Goal: Browse casually

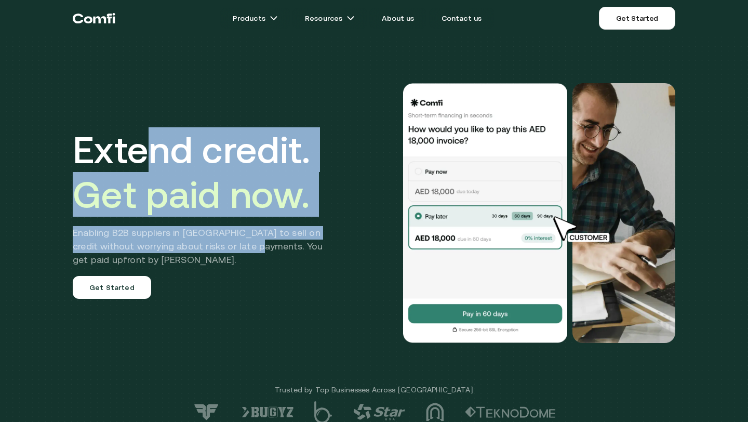
drag, startPoint x: 155, startPoint y: 130, endPoint x: 258, endPoint y: 246, distance: 155.7
click at [258, 246] on div "Extend credit. Get paid now. Enabling B2B suppliers in [GEOGRAPHIC_DATA] to sel…" at bounding box center [206, 212] width 266 height 171
click at [258, 246] on h2 "Enabling B2B suppliers in [GEOGRAPHIC_DATA] to sell on credit without worrying …" at bounding box center [206, 246] width 266 height 41
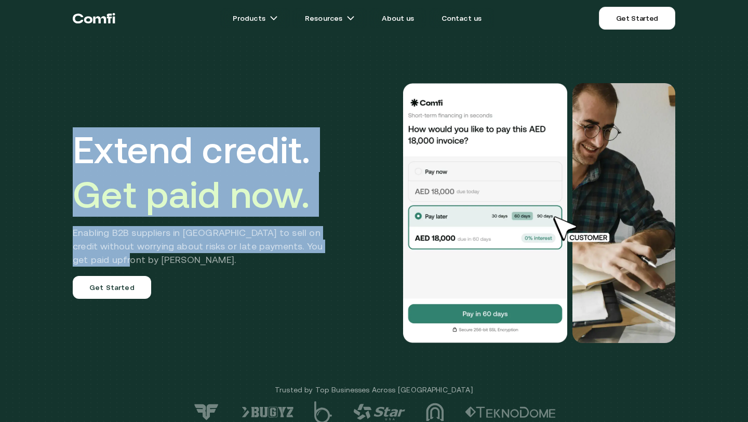
drag, startPoint x: 271, startPoint y: 268, endPoint x: 79, endPoint y: 135, distance: 233.7
click at [79, 135] on div "Extend credit. Get paid now. Enabling B2B suppliers in [GEOGRAPHIC_DATA] to sel…" at bounding box center [206, 212] width 266 height 171
click at [79, 135] on h1 "Extend credit. Get paid now." at bounding box center [206, 171] width 266 height 89
drag, startPoint x: 79, startPoint y: 135, endPoint x: 237, endPoint y: 262, distance: 203.3
click at [243, 265] on div "Extend credit. Get paid now. Enabling B2B suppliers in [GEOGRAPHIC_DATA] to sel…" at bounding box center [206, 212] width 266 height 171
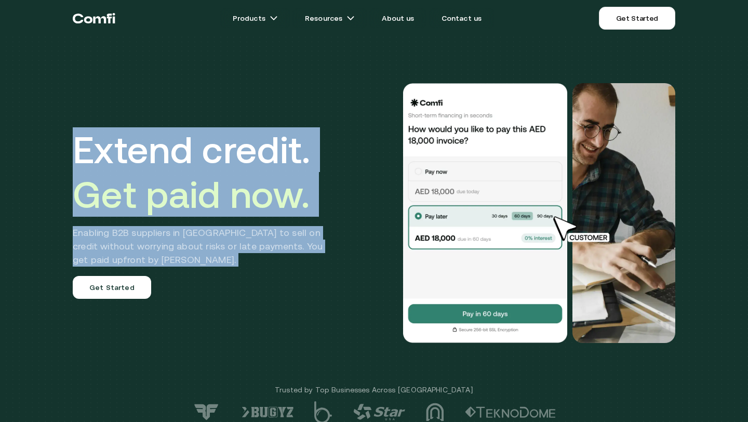
click at [237, 262] on h2 "Enabling B2B suppliers in [GEOGRAPHIC_DATA] to sell on credit without worrying …" at bounding box center [206, 246] width 266 height 41
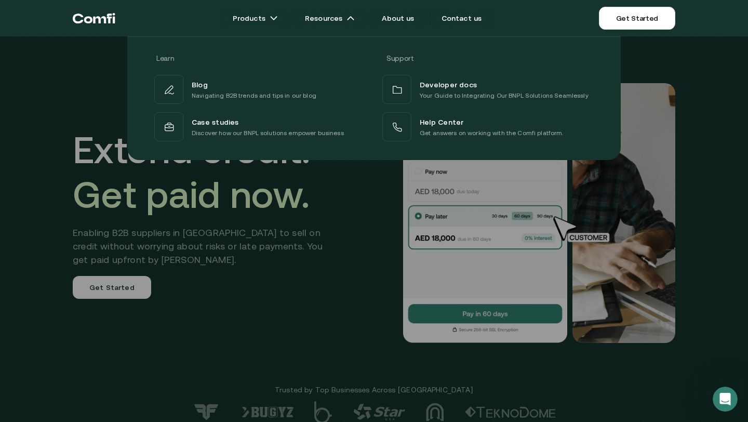
click at [355, 298] on div at bounding box center [374, 247] width 748 height 422
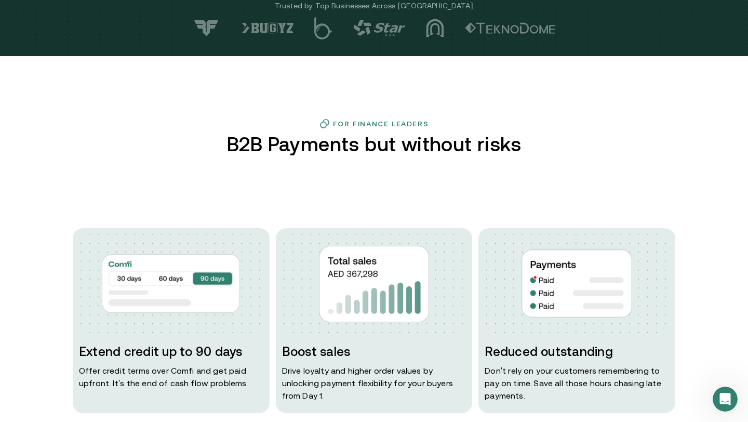
scroll to position [477, 0]
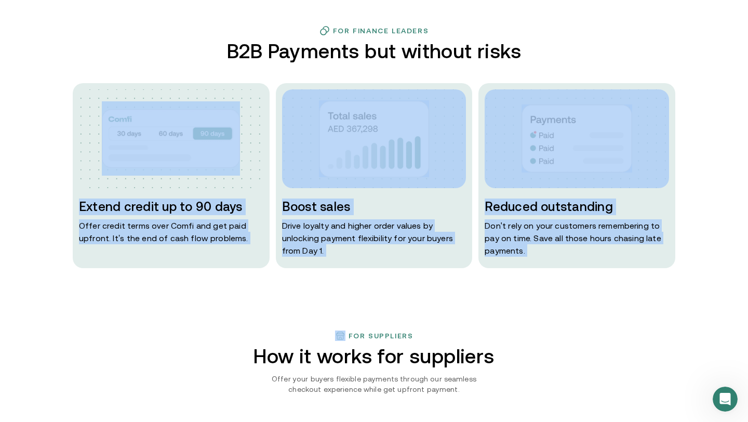
drag, startPoint x: 349, startPoint y: 306, endPoint x: 202, endPoint y: 157, distance: 209.1
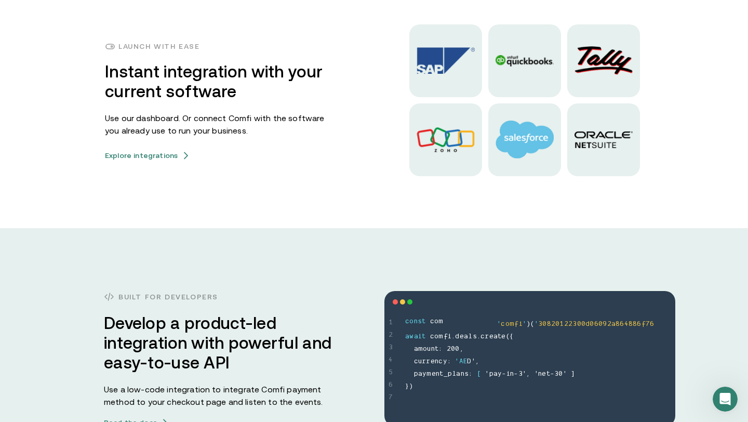
scroll to position [2657, 0]
click at [610, 62] on img at bounding box center [604, 61] width 58 height 29
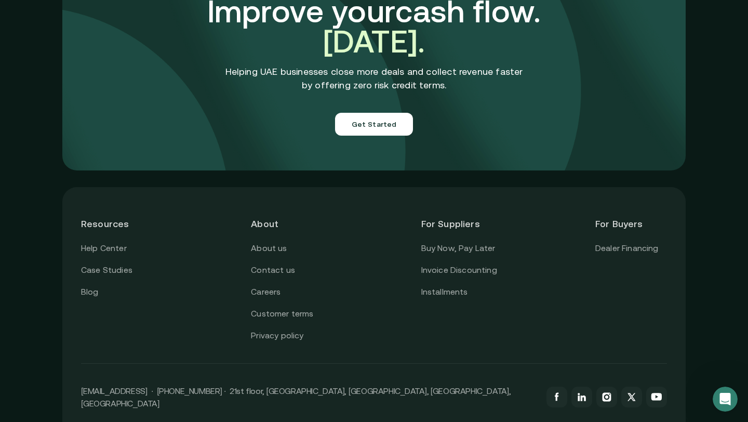
scroll to position [3694, 0]
